Goal: Task Accomplishment & Management: Manage account settings

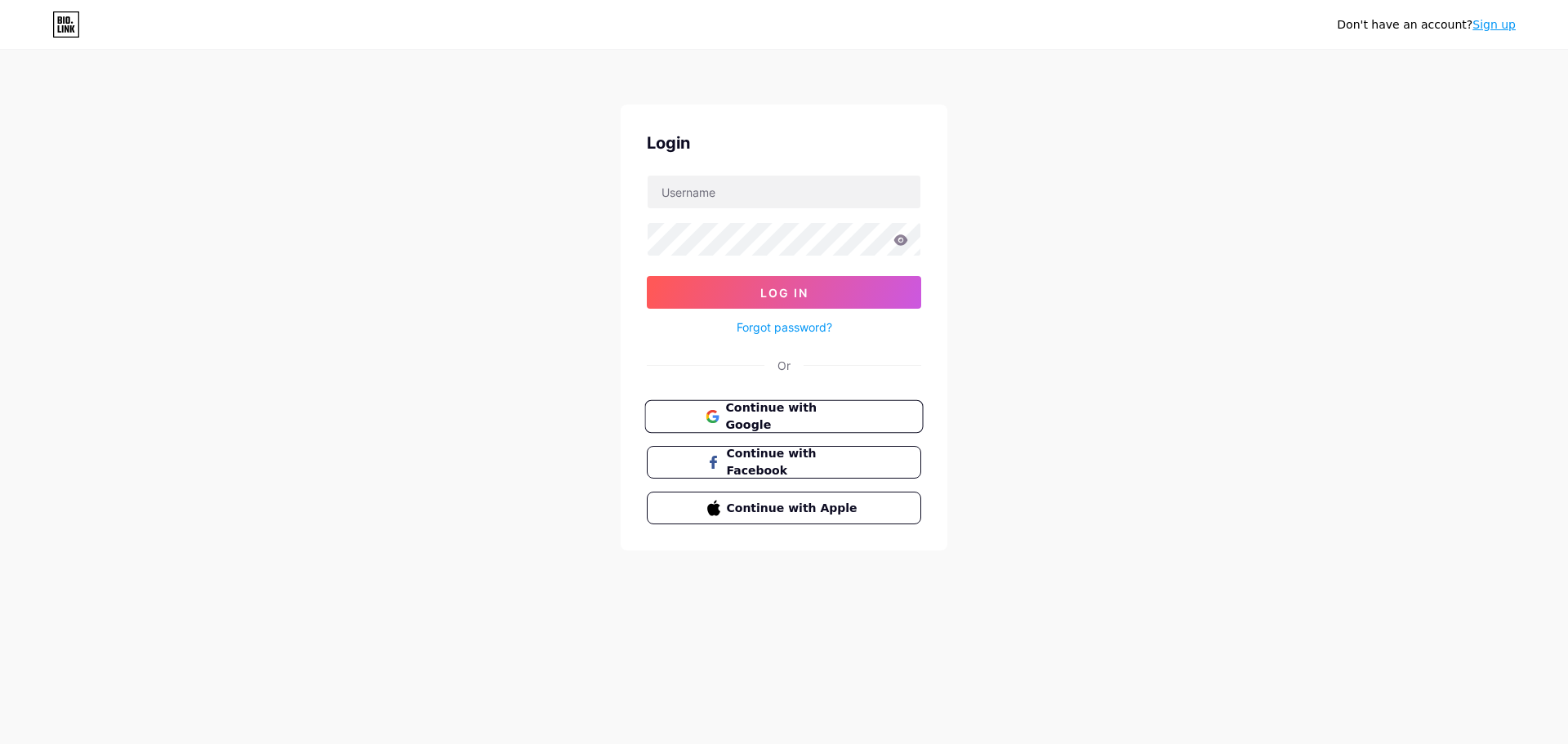
click at [792, 419] on span "Continue with Google" at bounding box center [792, 416] width 136 height 35
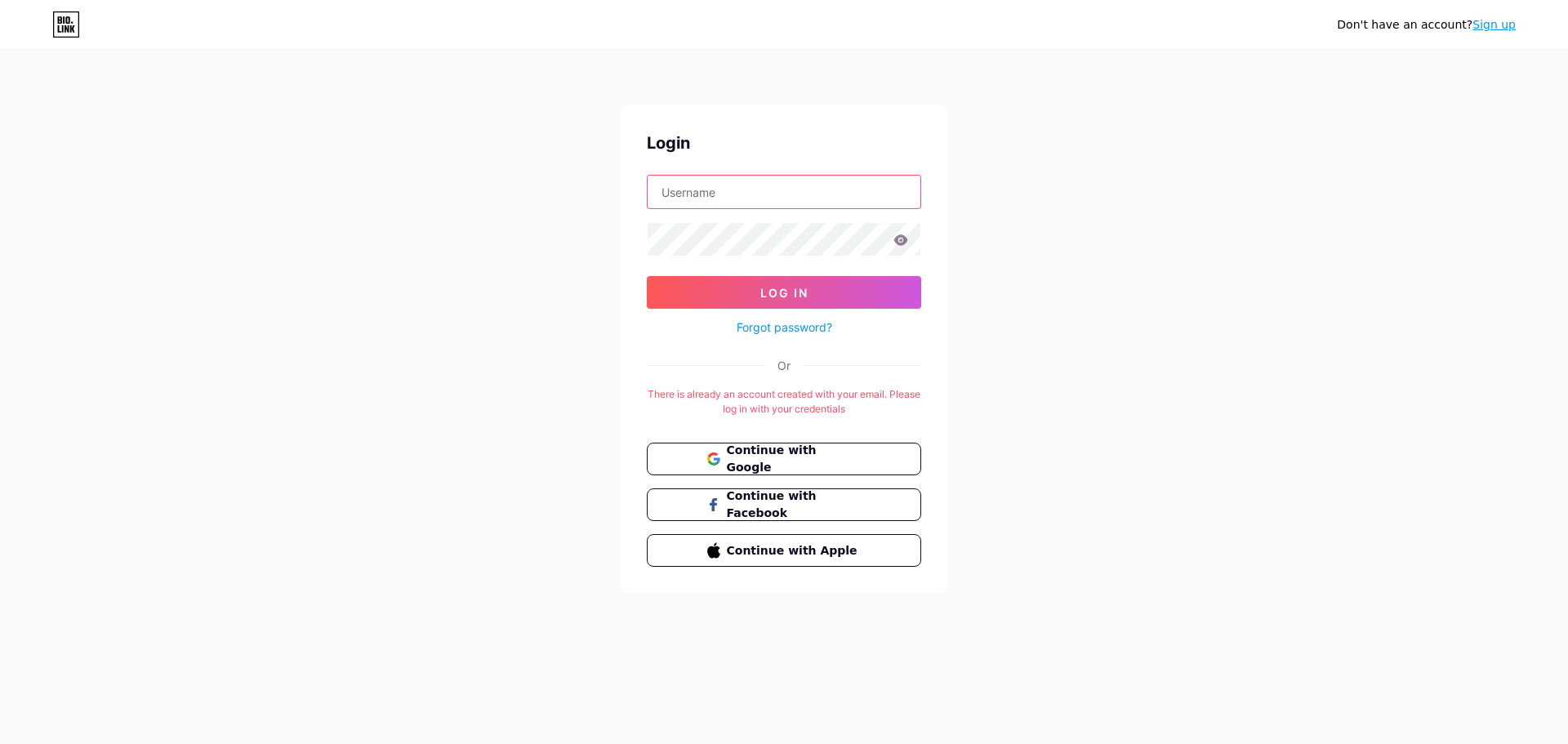
click at [824, 193] on input "text" at bounding box center [784, 192] width 273 height 33
type input "[EMAIL_ADDRESS][DOMAIN_NAME]"
click at [887, 284] on button "Log In" at bounding box center [784, 292] width 274 height 33
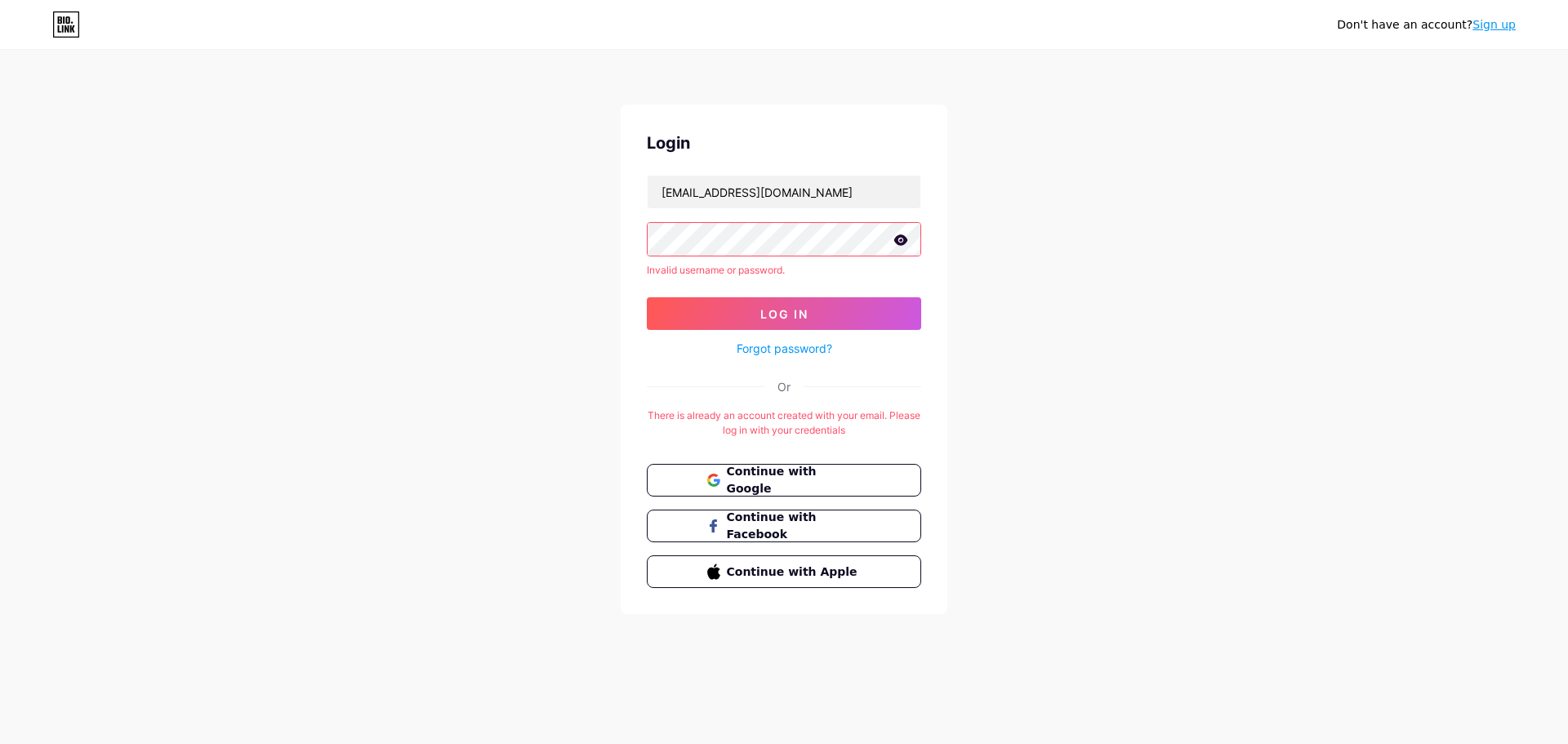
click at [895, 241] on icon at bounding box center [901, 240] width 15 height 12
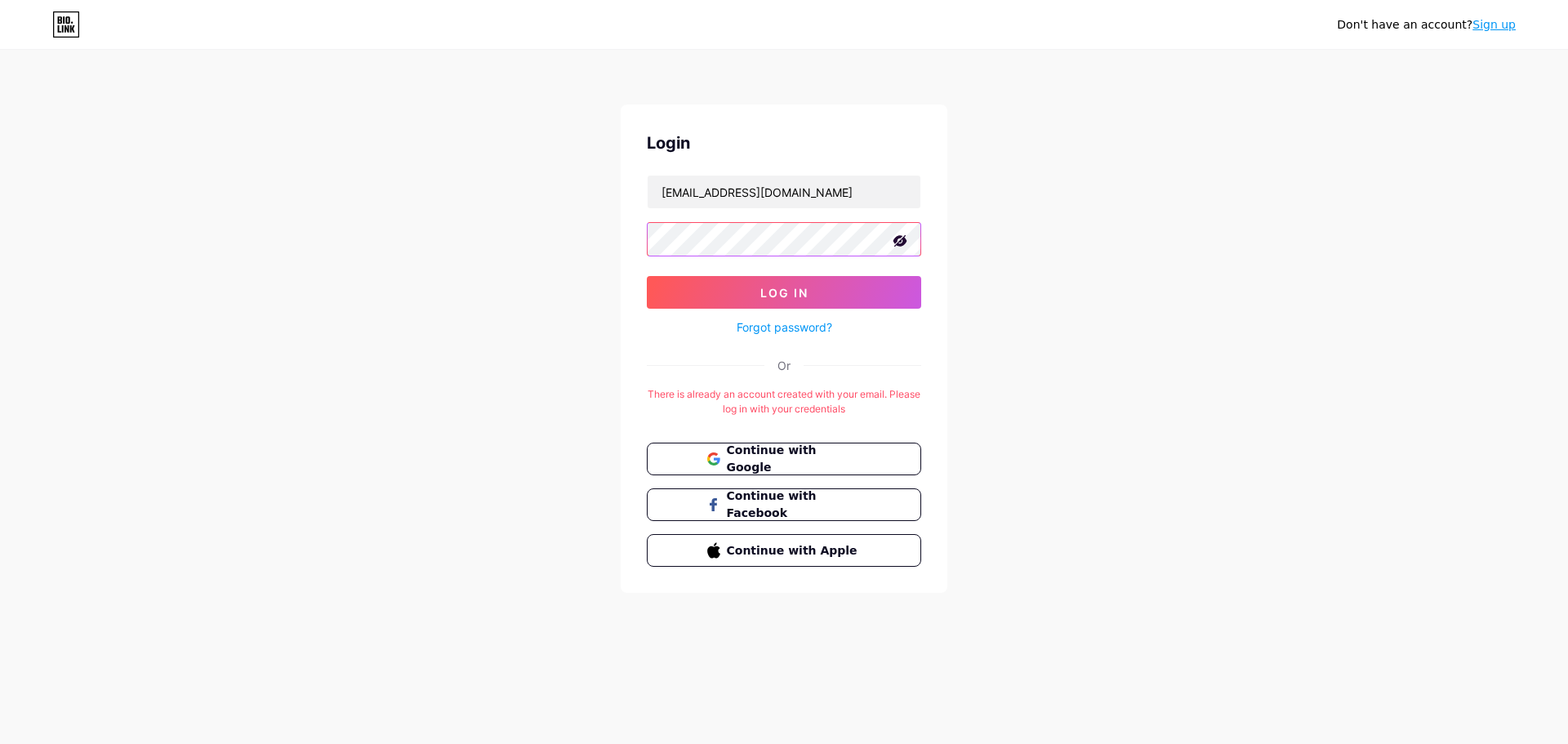
click at [647, 276] on button "Log In" at bounding box center [784, 292] width 274 height 33
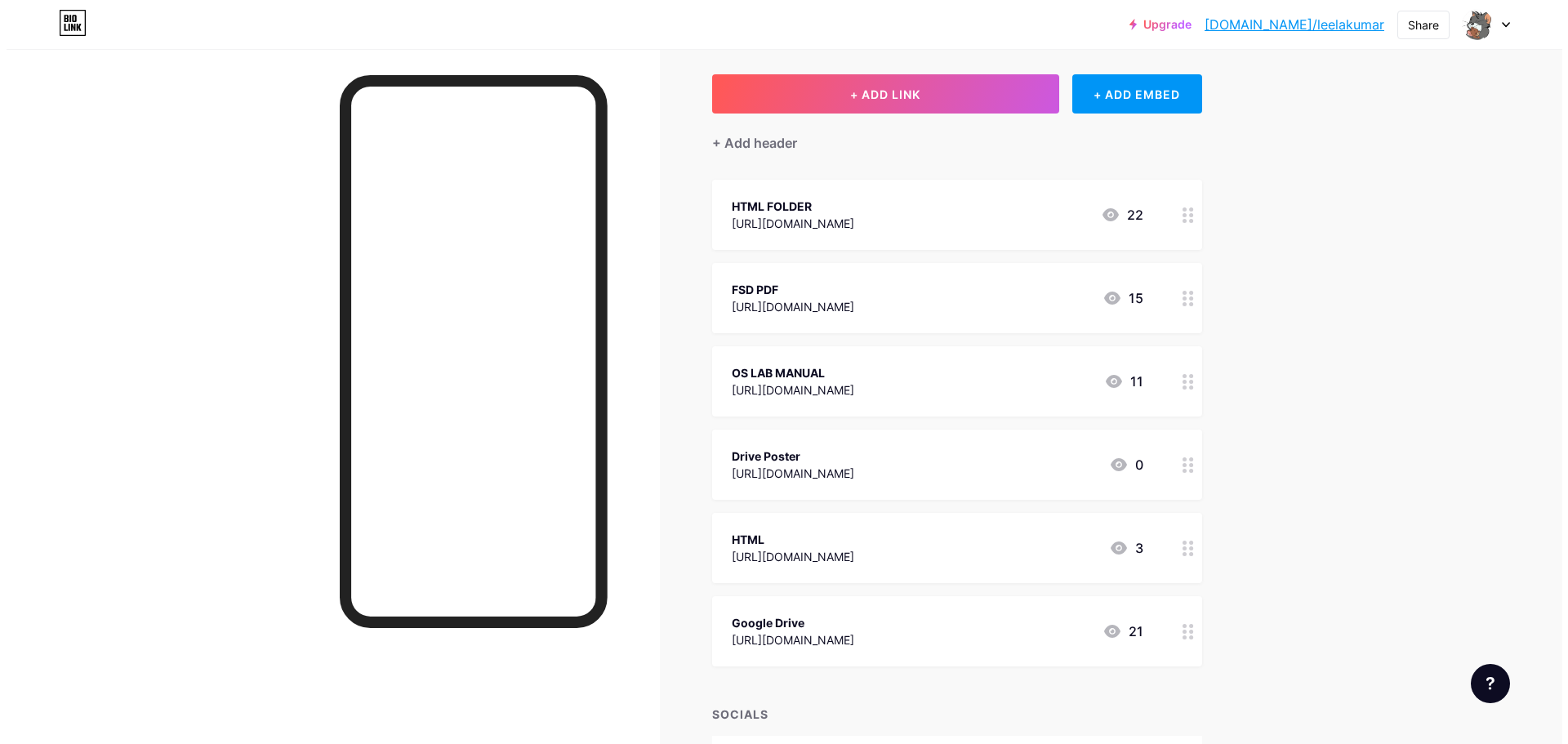
scroll to position [81, 0]
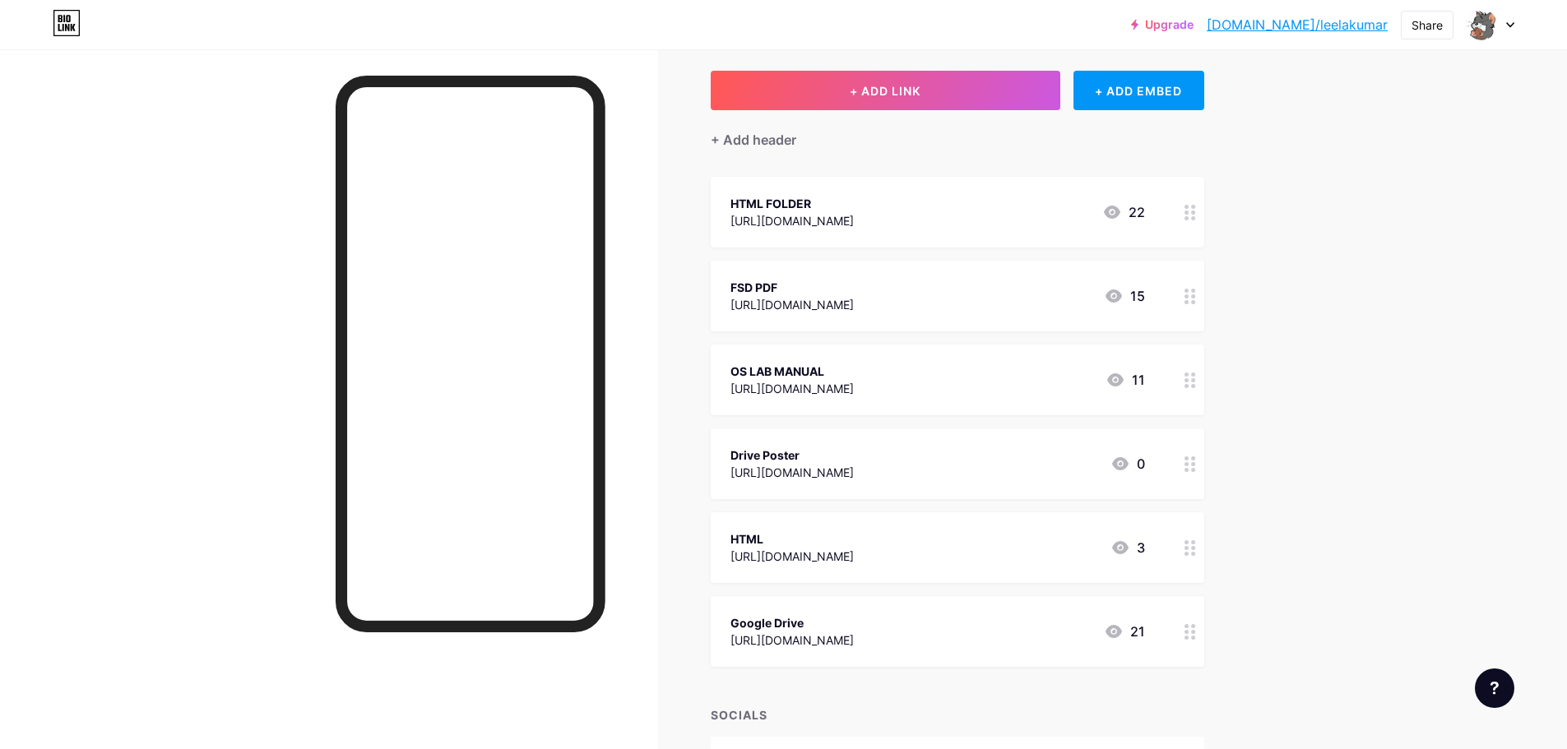
click at [1196, 215] on icon at bounding box center [1191, 213] width 12 height 16
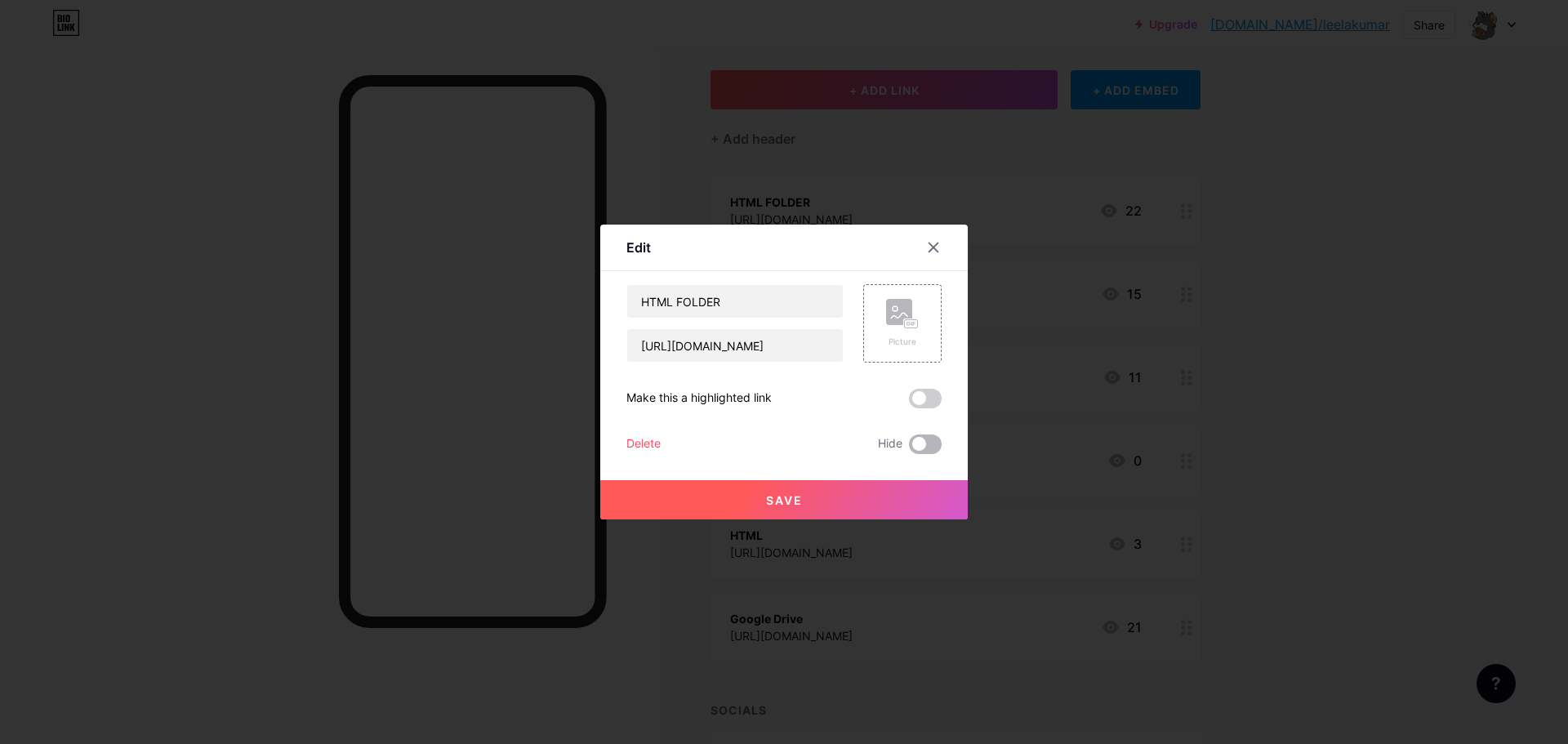
click at [924, 436] on span at bounding box center [926, 445] width 33 height 20
click at [910, 449] on input "checkbox" at bounding box center [910, 449] width 0 height 0
click at [896, 489] on button "Save" at bounding box center [784, 500] width 367 height 39
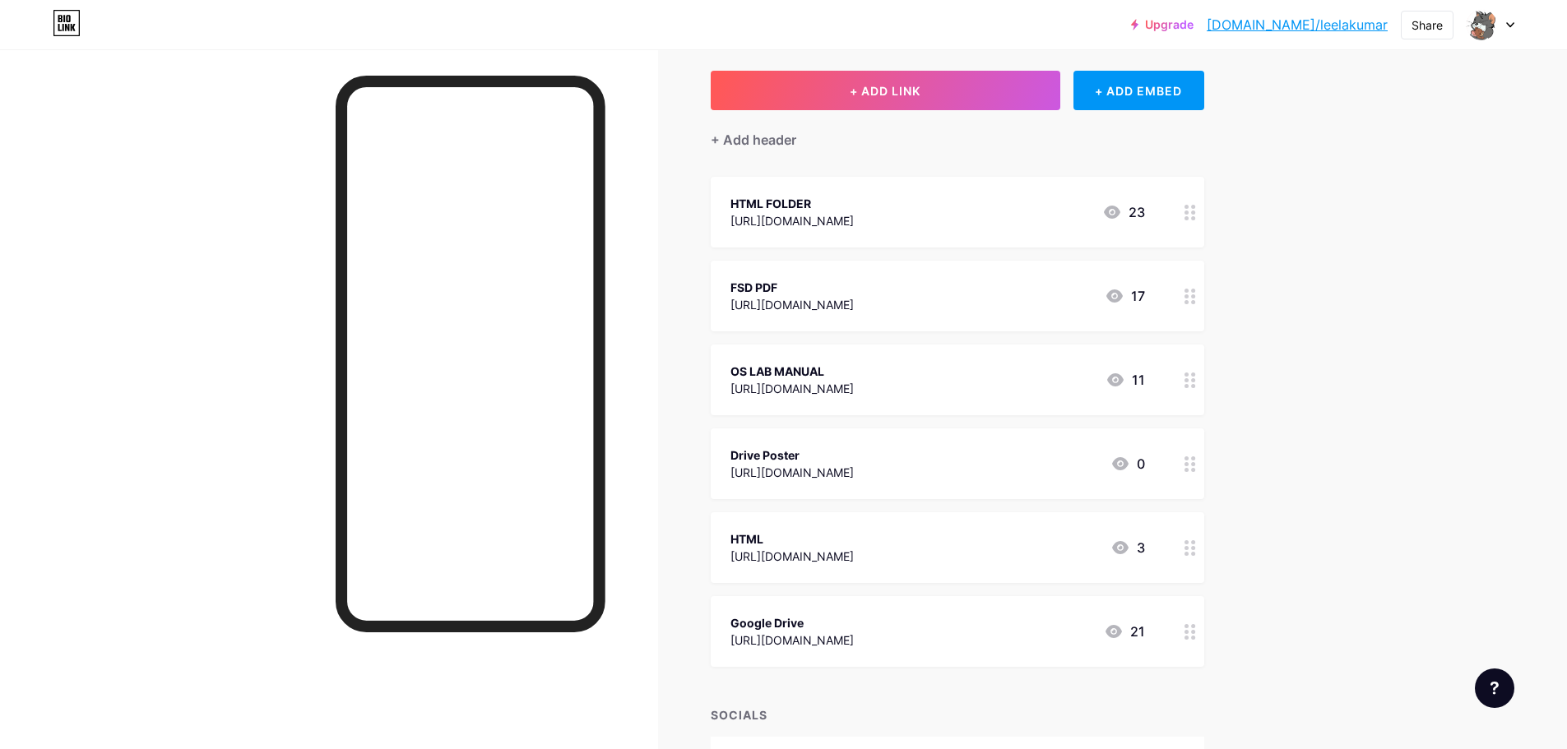
click at [1195, 295] on icon at bounding box center [1191, 297] width 12 height 16
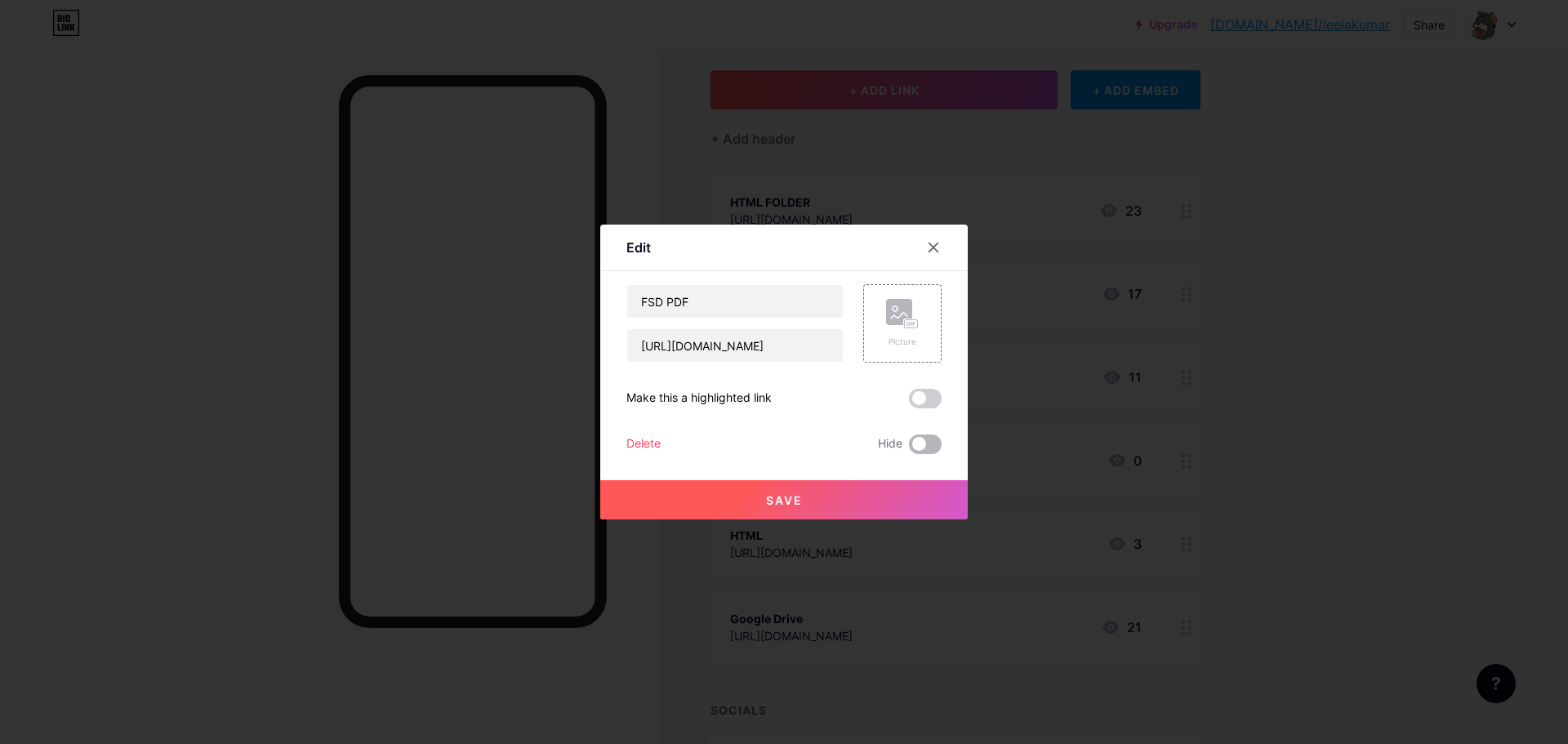
drag, startPoint x: 927, startPoint y: 444, endPoint x: 927, endPoint y: 454, distance: 10.0
click at [927, 445] on span at bounding box center [926, 445] width 33 height 20
click at [910, 449] on input "checkbox" at bounding box center [910, 449] width 0 height 0
click at [921, 486] on button "Save" at bounding box center [784, 500] width 367 height 39
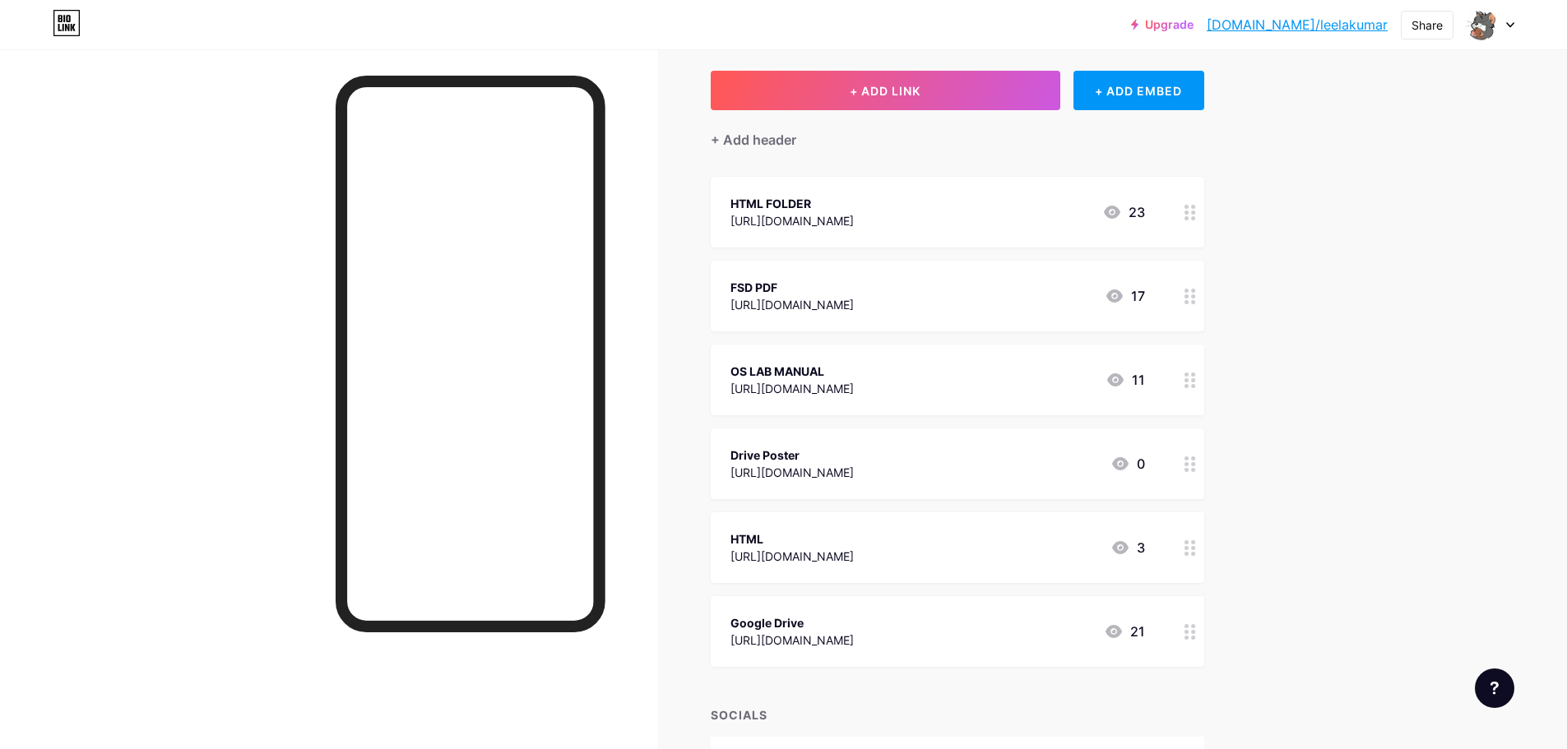
click at [1184, 540] on div at bounding box center [1190, 547] width 28 height 71
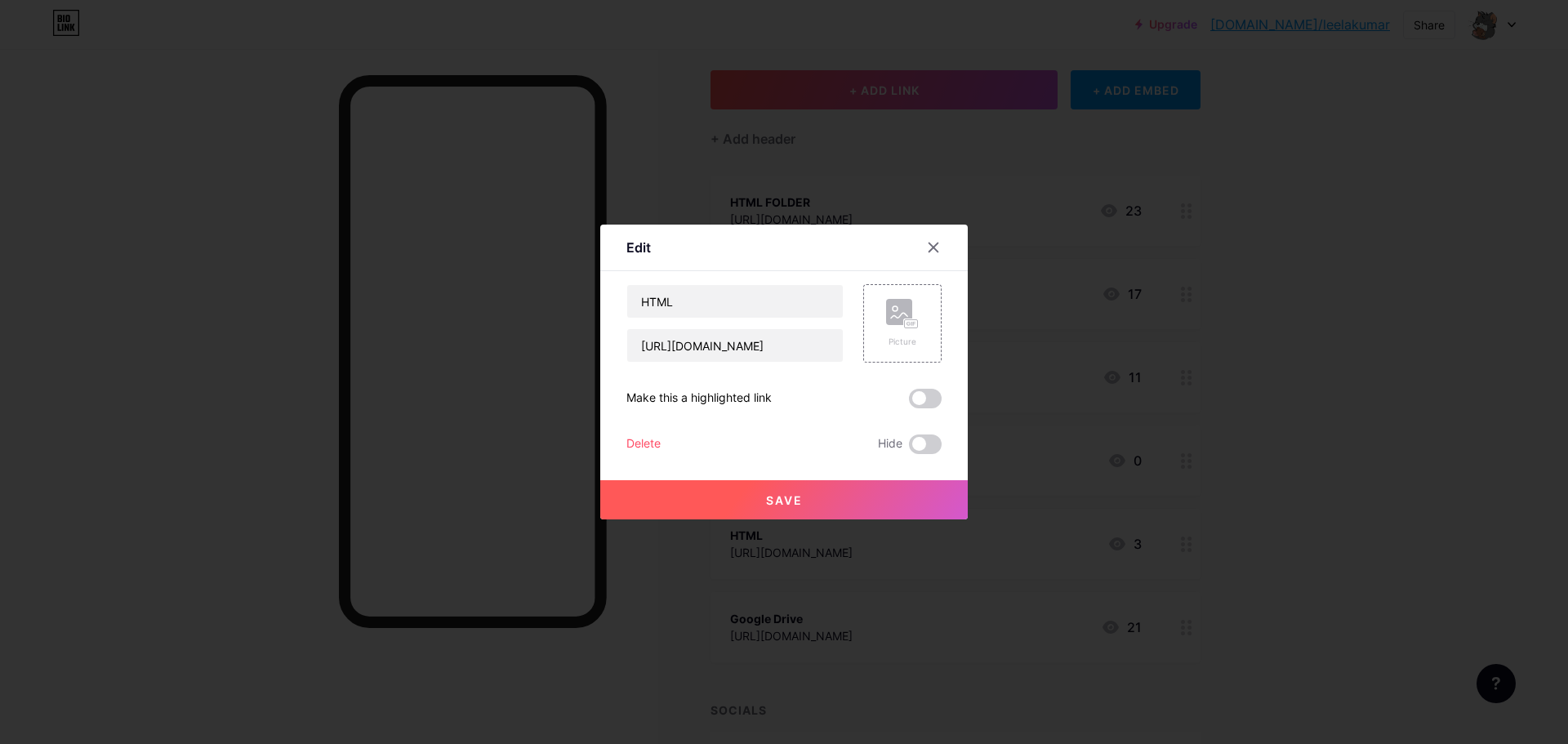
click at [911, 433] on div "HTML https://drive.google.com/file/d/1TdcA70etDKI-MbqlDQsLzZfUUpI842a-/view?usp…" at bounding box center [784, 369] width 316 height 170
click at [911, 445] on span at bounding box center [926, 445] width 33 height 20
click at [910, 449] on input "checkbox" at bounding box center [910, 449] width 0 height 0
click at [911, 496] on button "Save" at bounding box center [784, 500] width 367 height 39
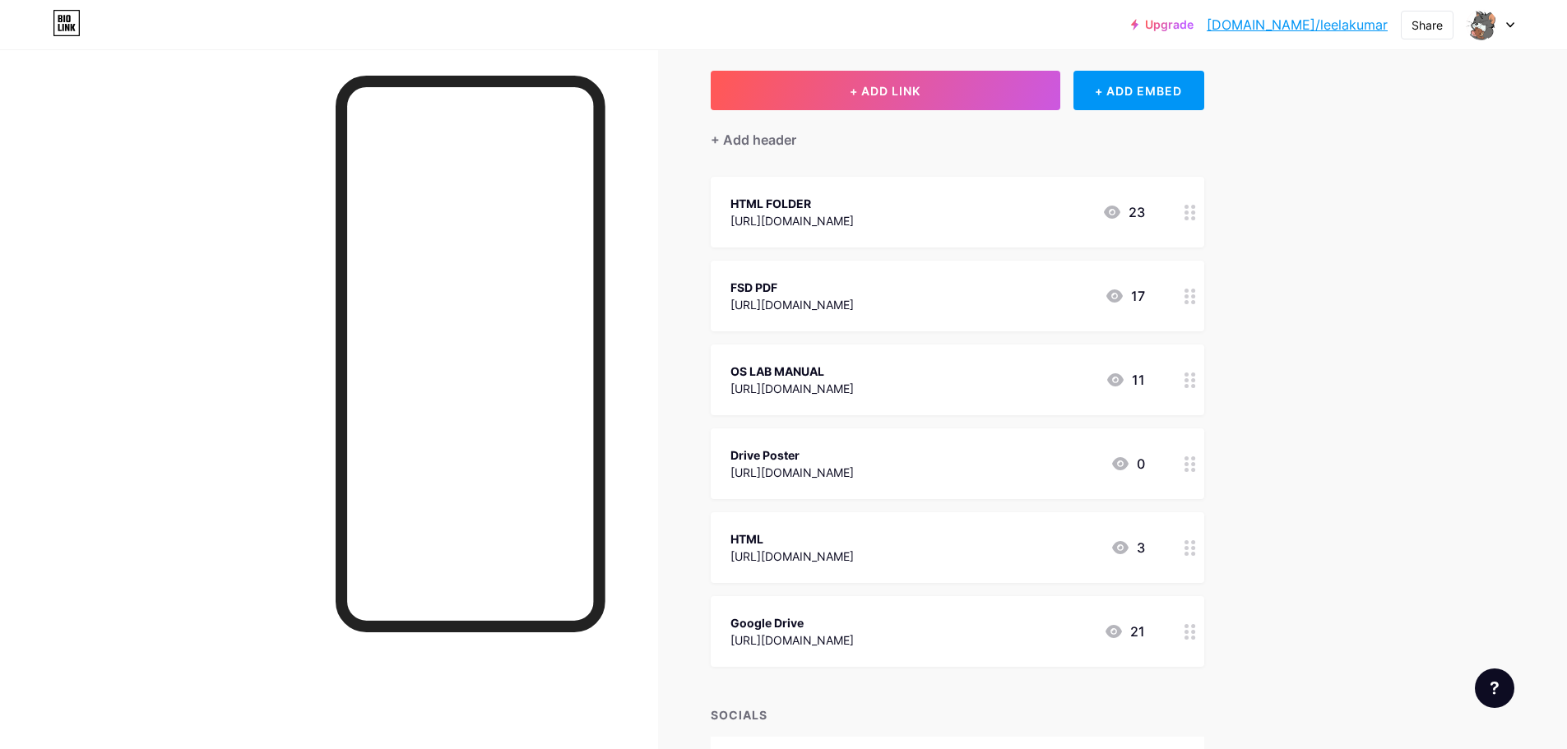
click at [1195, 633] on circle at bounding box center [1193, 632] width 4 height 4
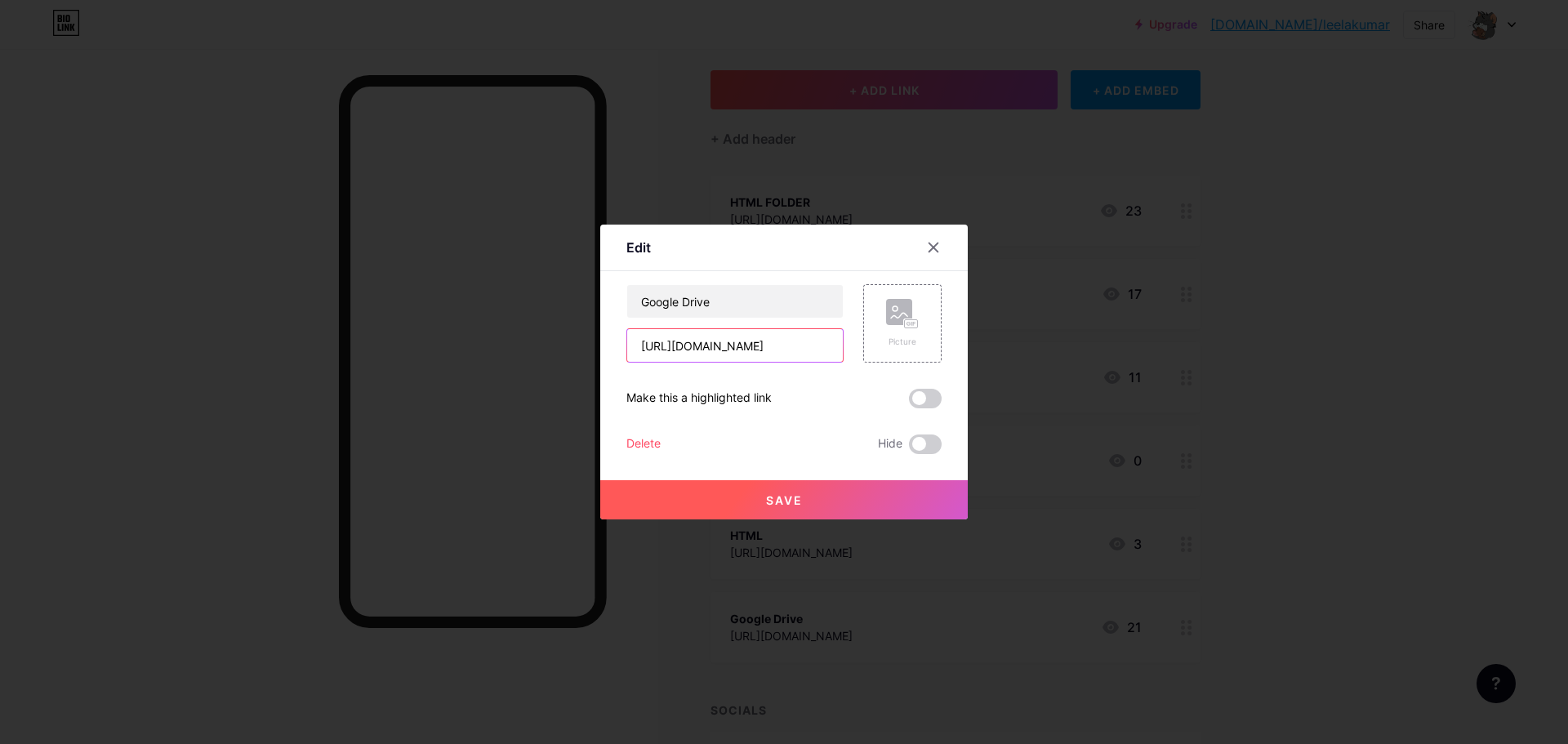
click at [688, 355] on input "https://drive.google.com/drive/folders/1j6DyvfI_Jc__MCa-wJsayLdD5-pVtQrc" at bounding box center [735, 346] width 215 height 33
paste input "u/0/folders/1h-Zsl8Y-qUvS9e0JX3IwzozY7VCAh5BX"
type input "[URL][DOMAIN_NAME]"
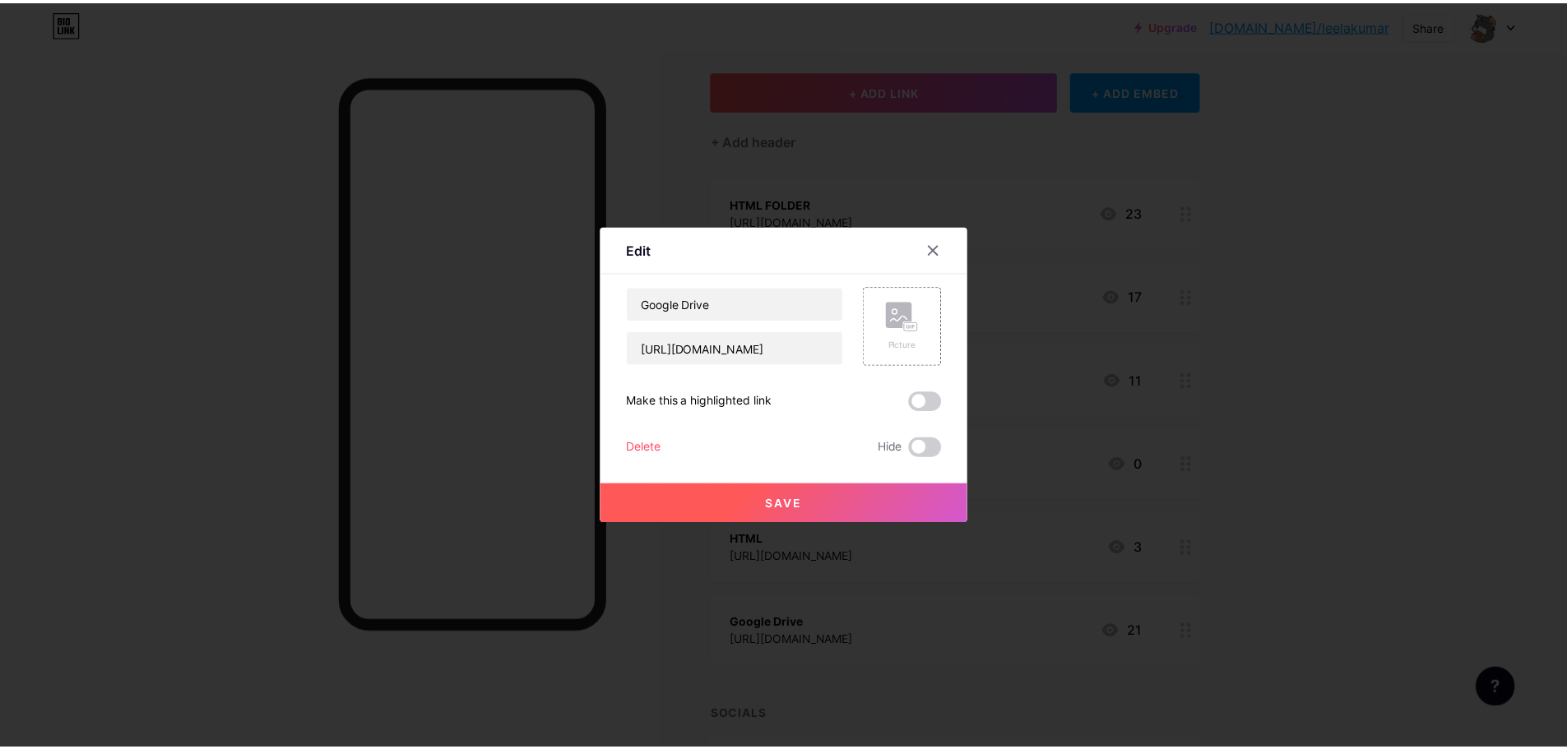
scroll to position [0, 0]
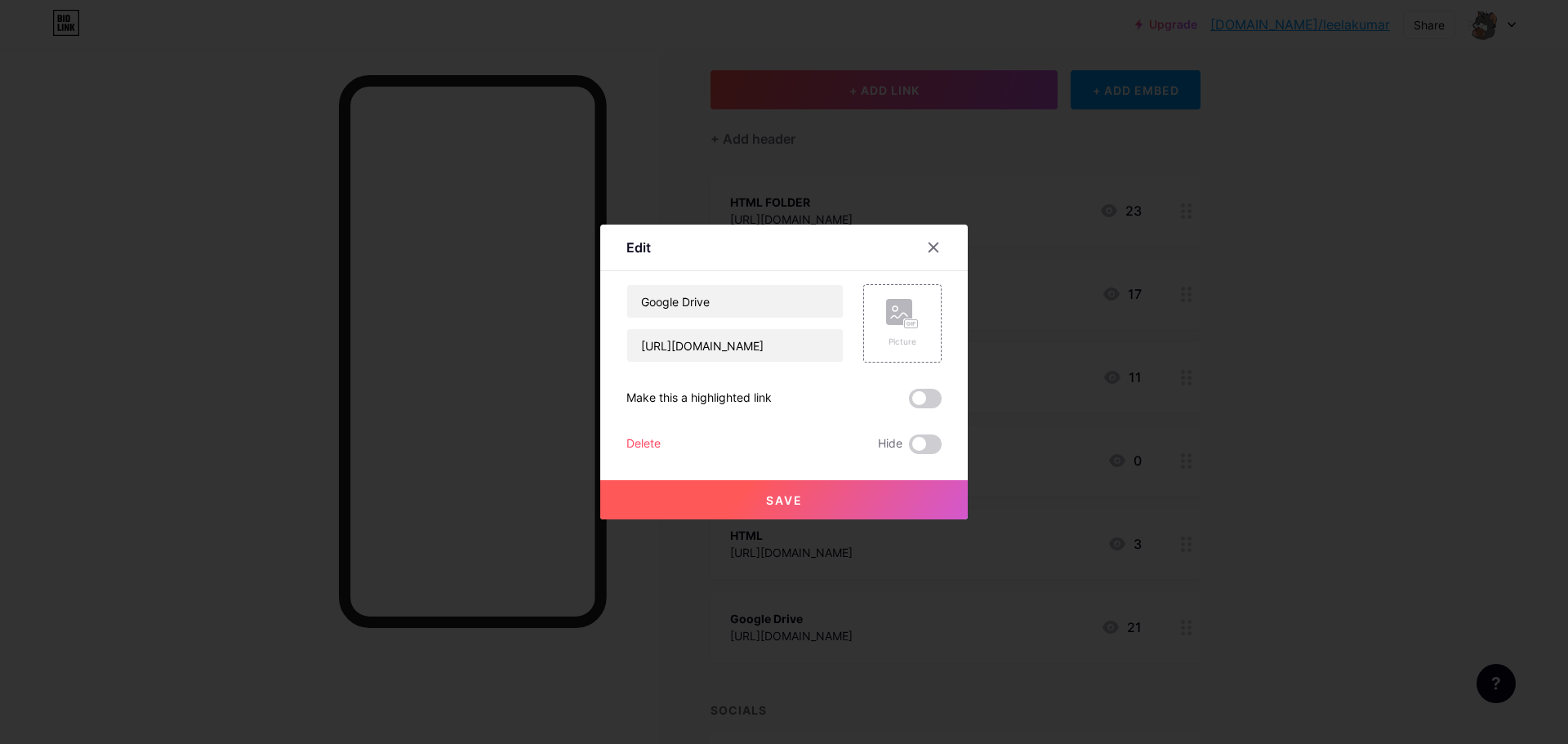
click at [842, 497] on button "Save" at bounding box center [784, 500] width 367 height 39
